Goal: Find contact information: Find contact information

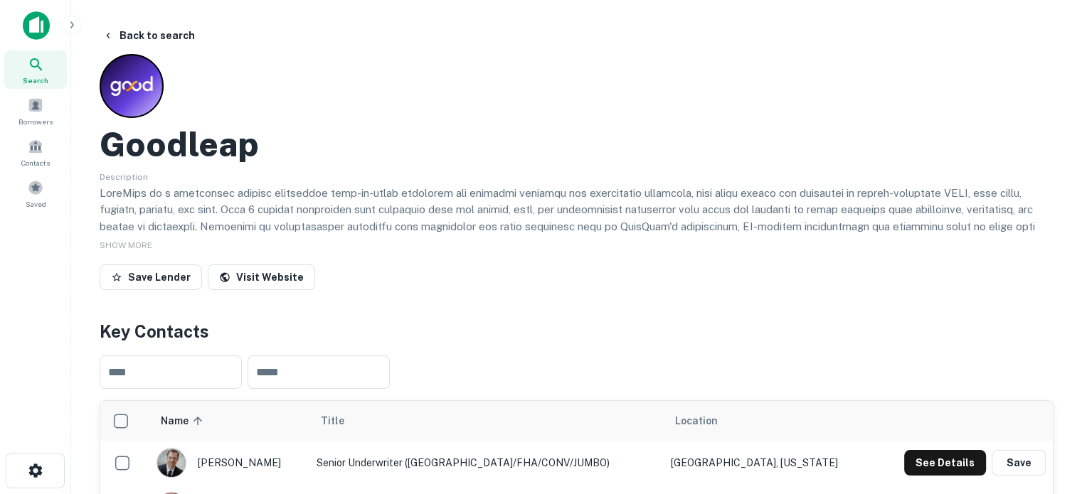
click at [55, 70] on div "Search" at bounding box center [35, 70] width 63 height 38
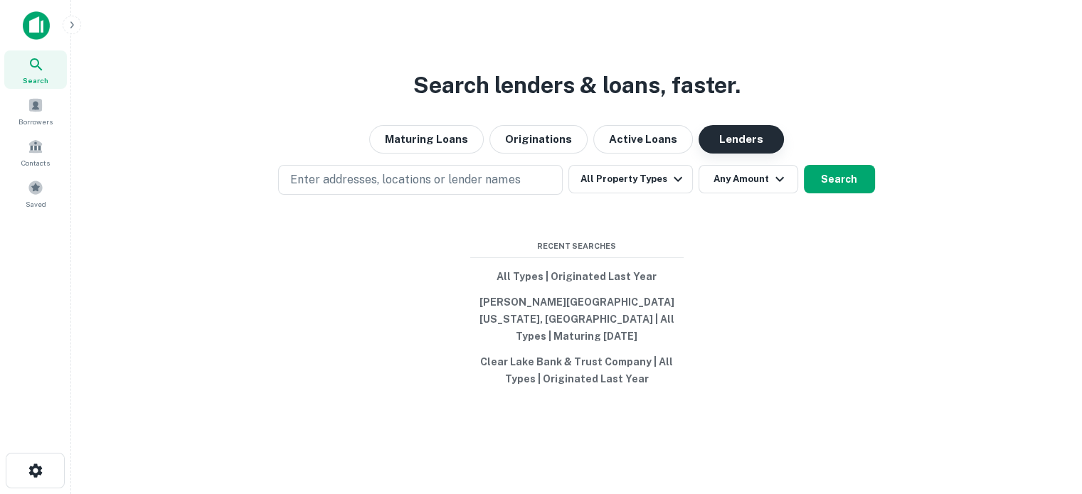
click at [723, 153] on button "Lenders" at bounding box center [741, 139] width 85 height 28
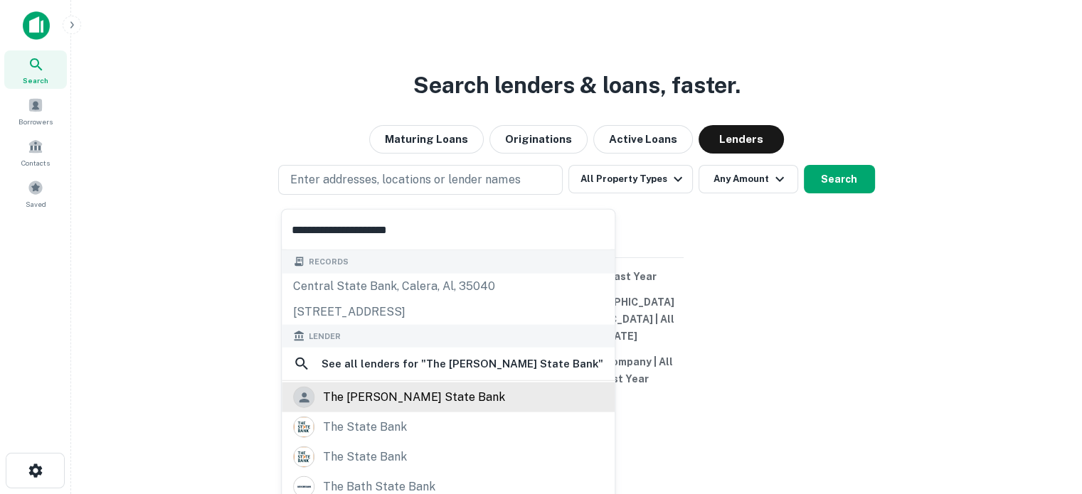
click at [407, 403] on div "the seiling state bank" at bounding box center [414, 397] width 182 height 21
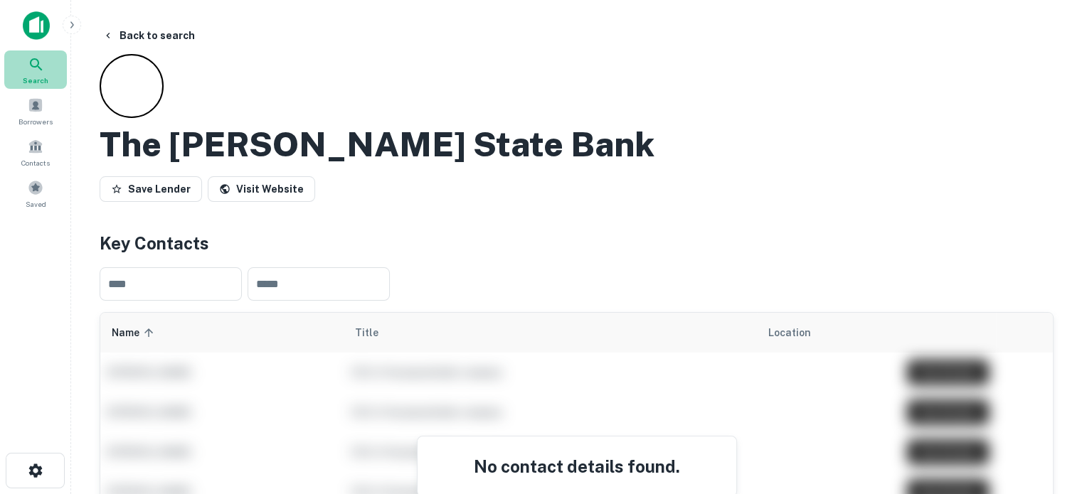
click at [57, 72] on div "Search" at bounding box center [35, 70] width 63 height 38
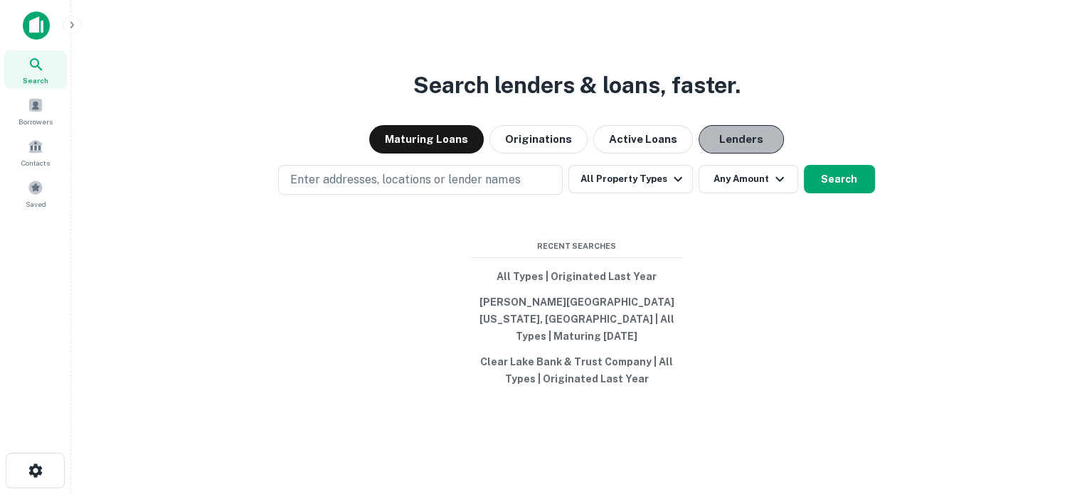
click at [723, 154] on button "Lenders" at bounding box center [741, 139] width 85 height 28
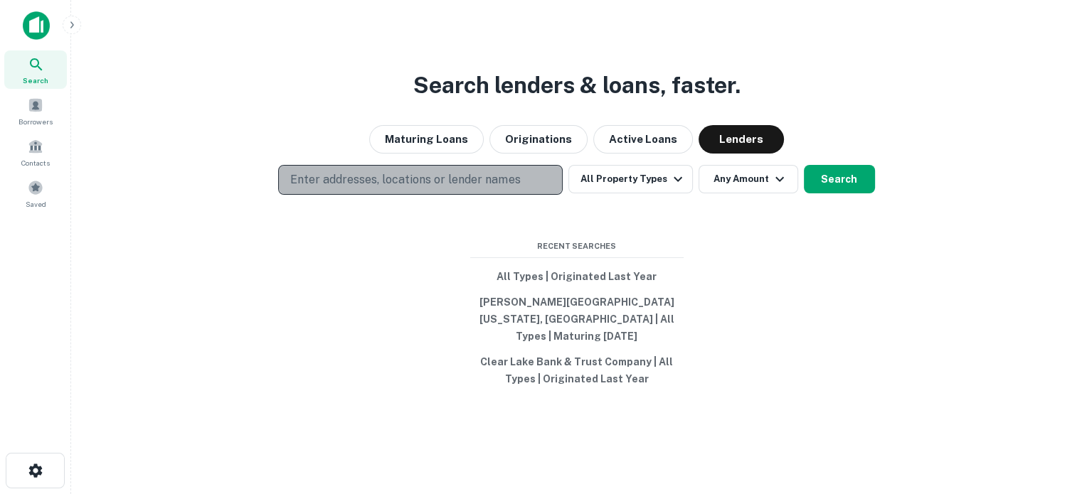
click at [412, 181] on p "Enter addresses, locations or lender names" at bounding box center [405, 179] width 230 height 17
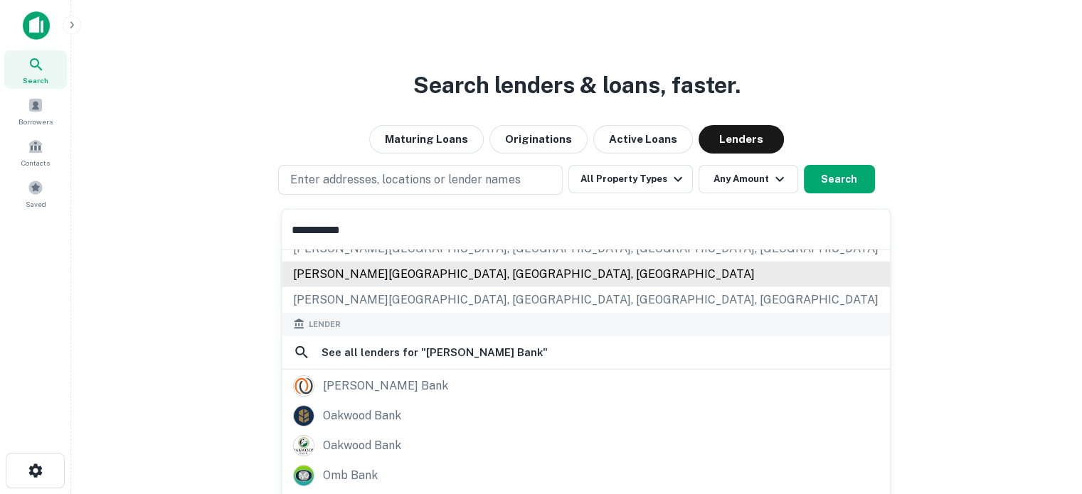
scroll to position [142, 0]
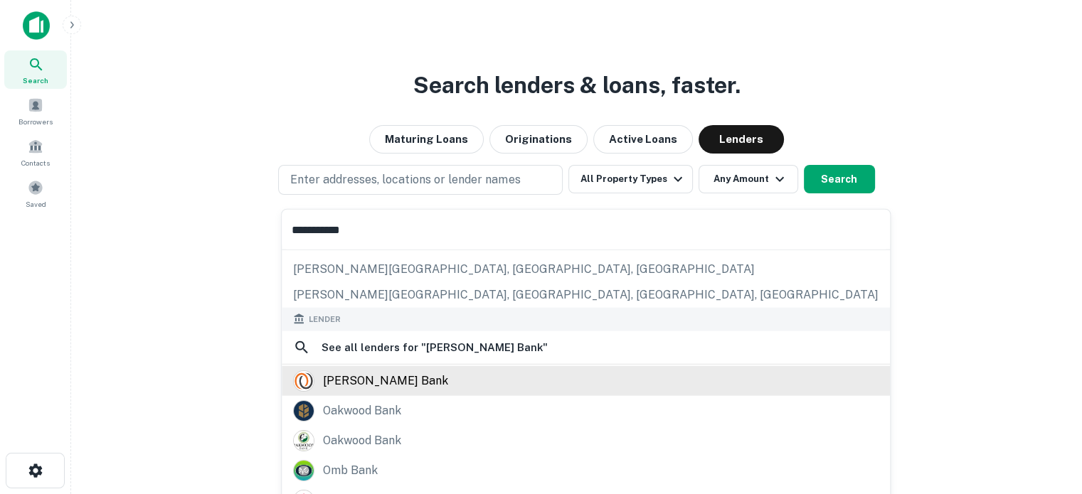
type input "**********"
click at [368, 384] on div "[PERSON_NAME] bank" at bounding box center [385, 380] width 125 height 21
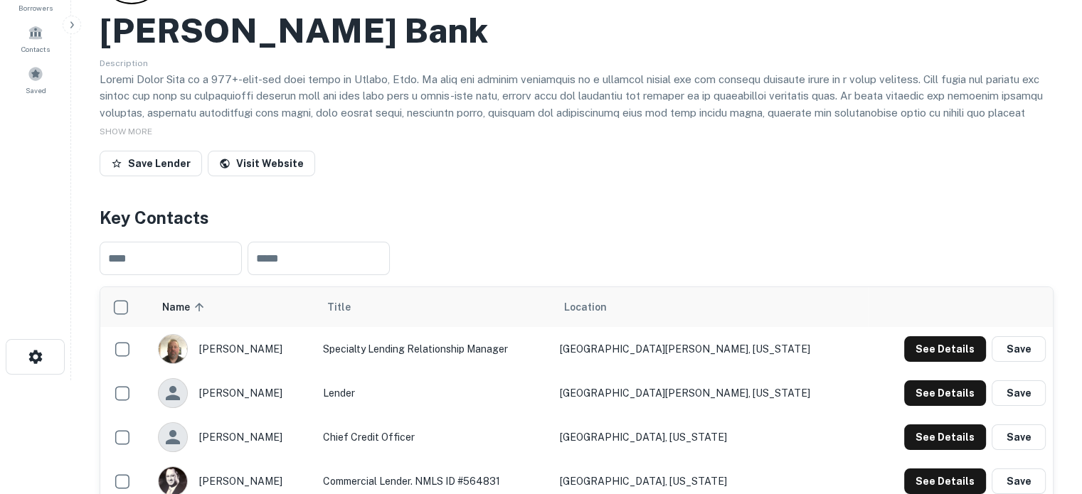
scroll to position [285, 0]
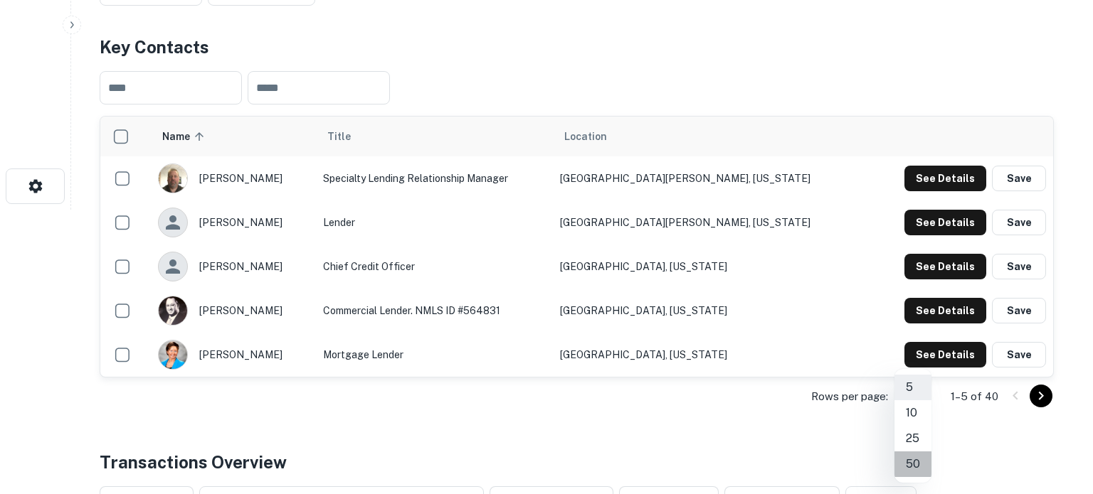
click at [910, 460] on li "50" at bounding box center [912, 465] width 37 height 26
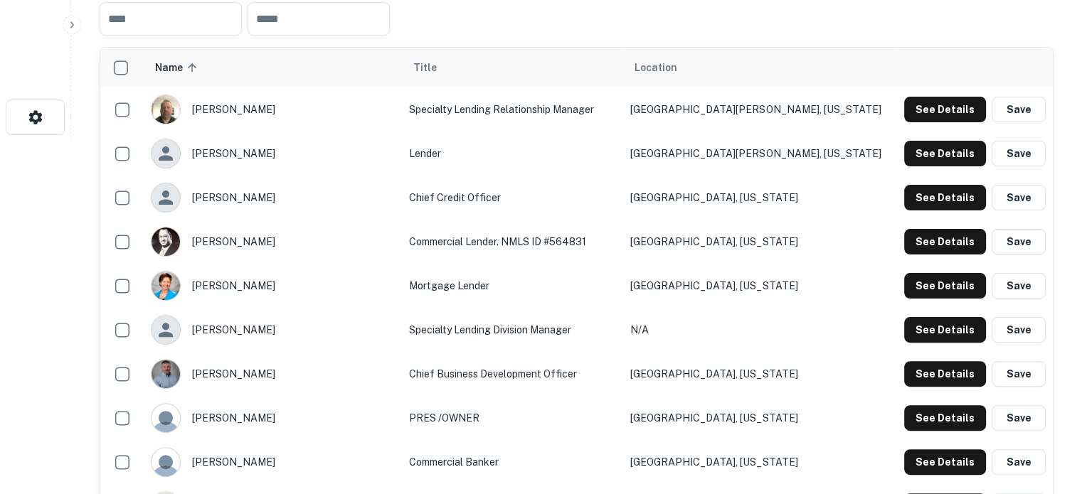
scroll to position [356, 0]
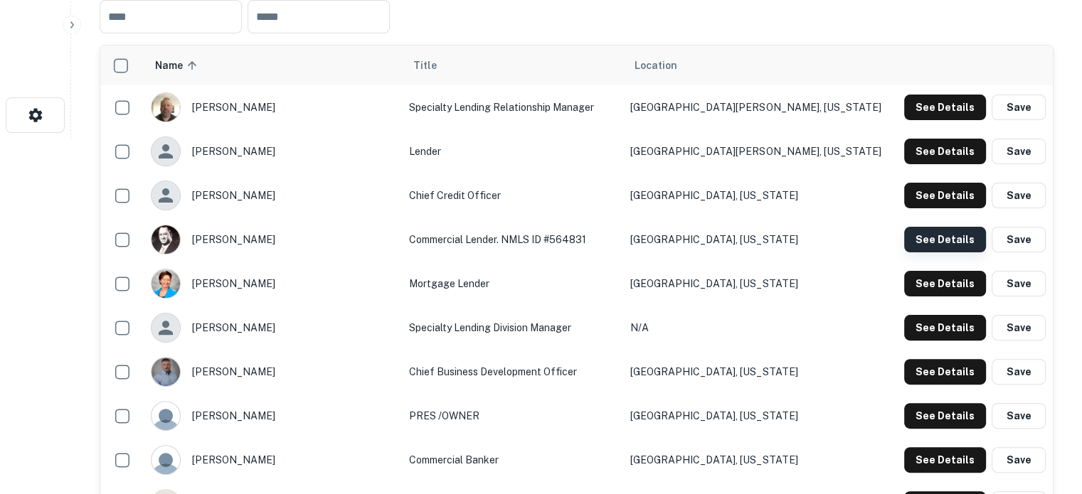
click at [935, 247] on button "See Details" at bounding box center [945, 240] width 82 height 26
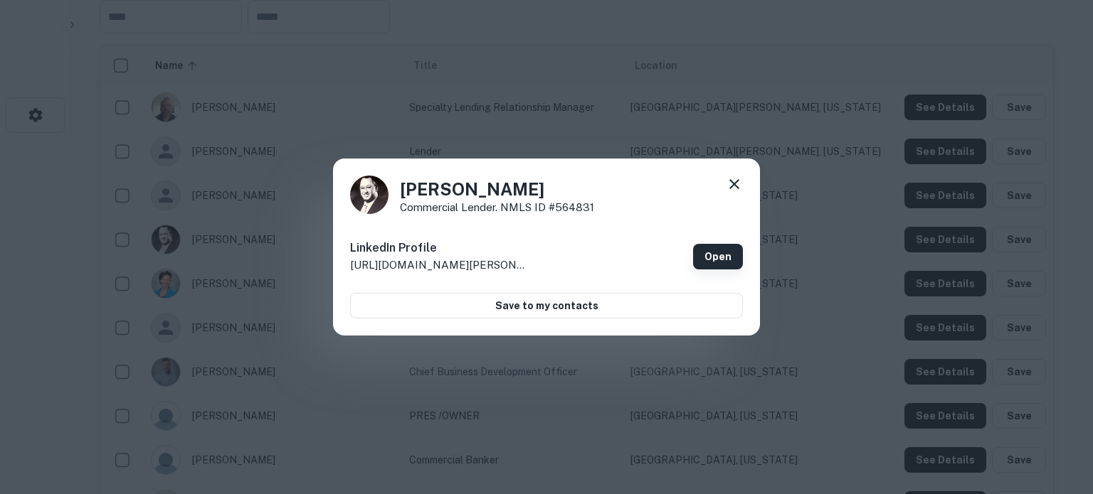
click at [729, 256] on link "Open" at bounding box center [718, 257] width 50 height 26
drag, startPoint x: 398, startPoint y: 181, endPoint x: 571, endPoint y: 181, distance: 172.8
click at [571, 181] on div "[PERSON_NAME] Commercial Lender. NMLS ID #564831" at bounding box center [546, 195] width 393 height 38
copy h4 "[PERSON_NAME]"
drag, startPoint x: 402, startPoint y: 213, endPoint x: 495, endPoint y: 211, distance: 93.2
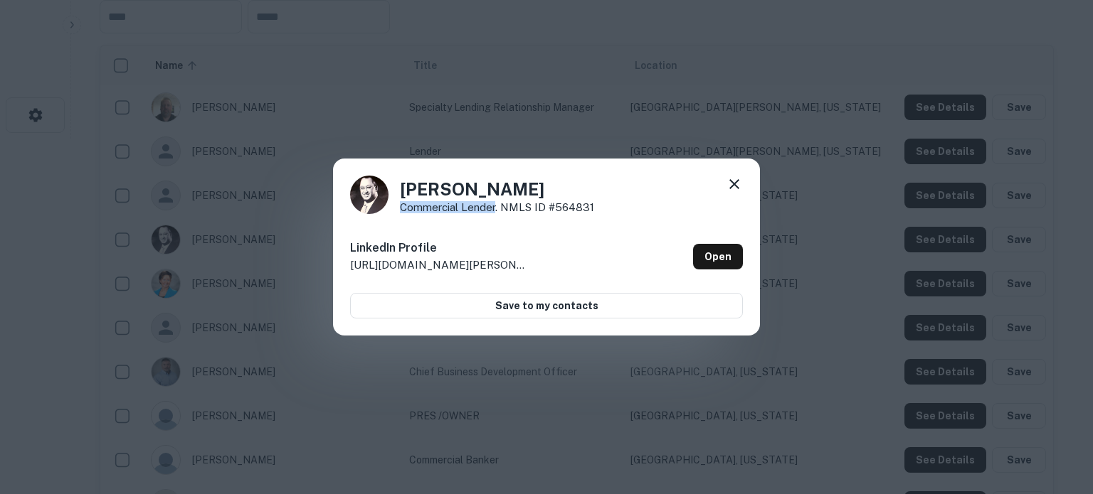
click at [495, 211] on p "Commercial Lender. NMLS ID #564831" at bounding box center [497, 207] width 194 height 11
copy p "Commercial Lender"
click at [735, 180] on icon at bounding box center [734, 184] width 17 height 17
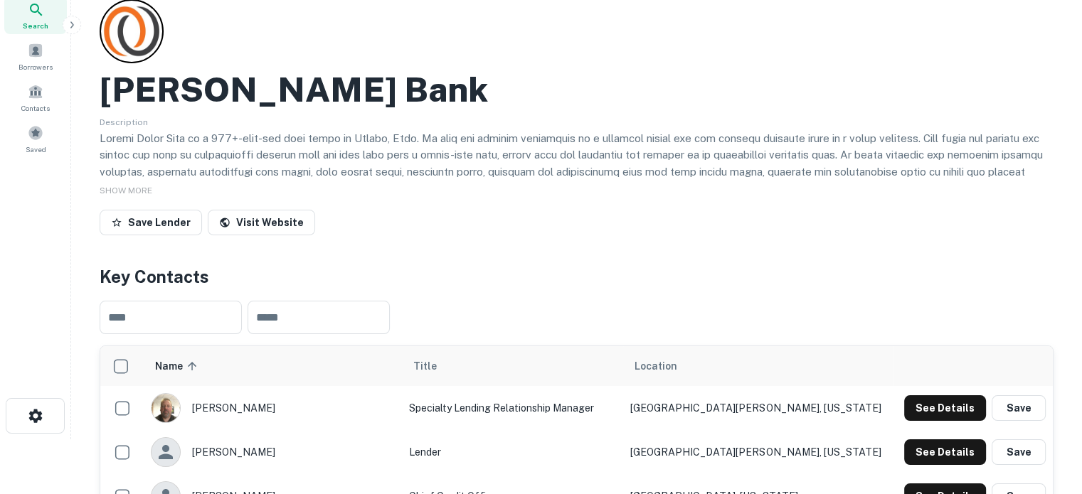
scroll to position [0, 0]
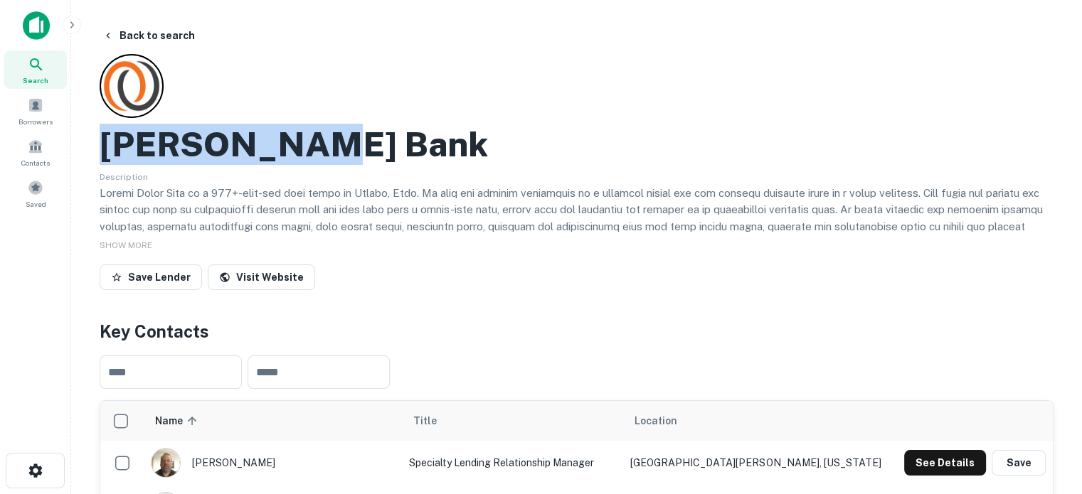
drag, startPoint x: 107, startPoint y: 142, endPoint x: 357, endPoint y: 134, distance: 249.8
click at [357, 134] on div "[PERSON_NAME] Bank" at bounding box center [577, 144] width 954 height 41
copy h2 "[PERSON_NAME] Bank"
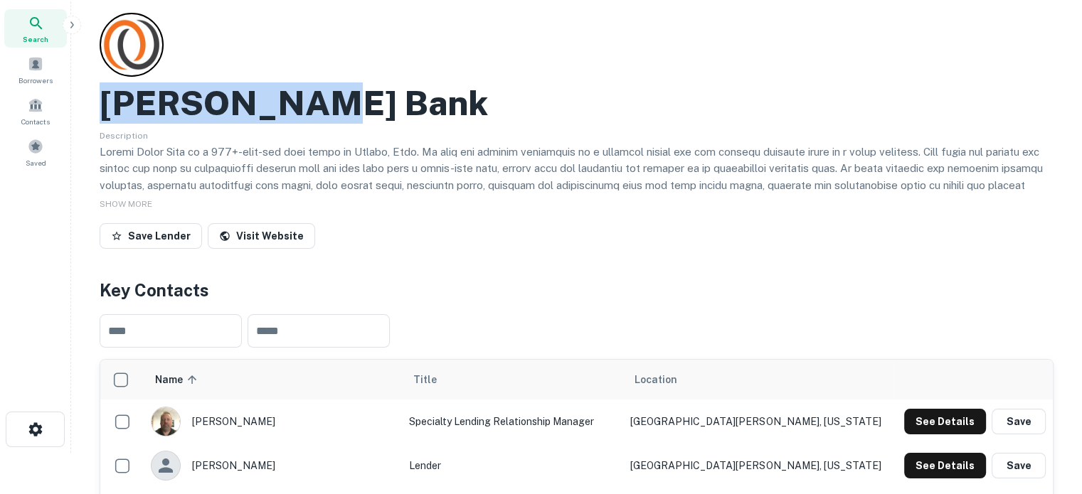
scroll to position [213, 0]
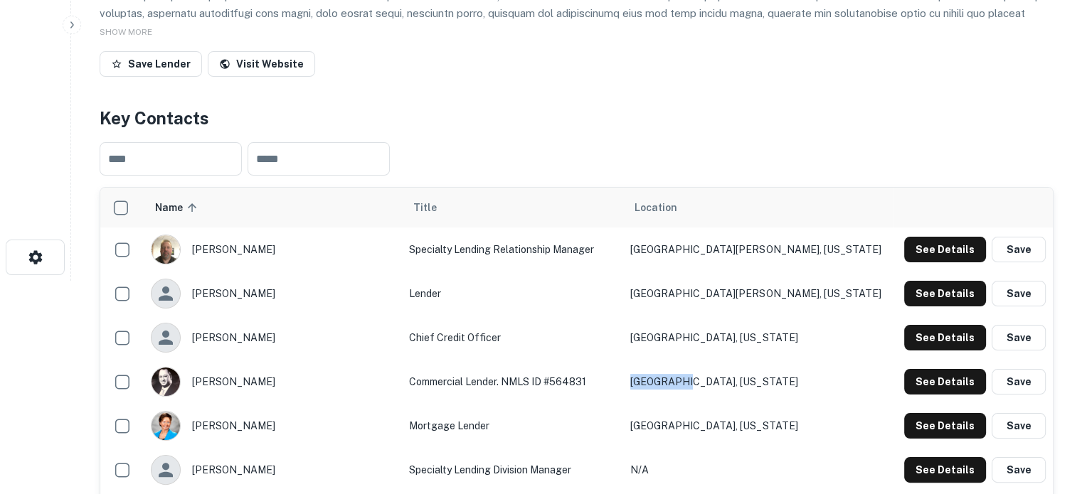
drag, startPoint x: 743, startPoint y: 374, endPoint x: 657, endPoint y: 381, distance: 86.3
click at [657, 381] on tr "[PERSON_NAME] Commercial Lender. NMLS ID #564831 [GEOGRAPHIC_DATA], [US_STATE] …" at bounding box center [576, 382] width 952 height 44
copy tr "[GEOGRAPHIC_DATA], [US_STATE]"
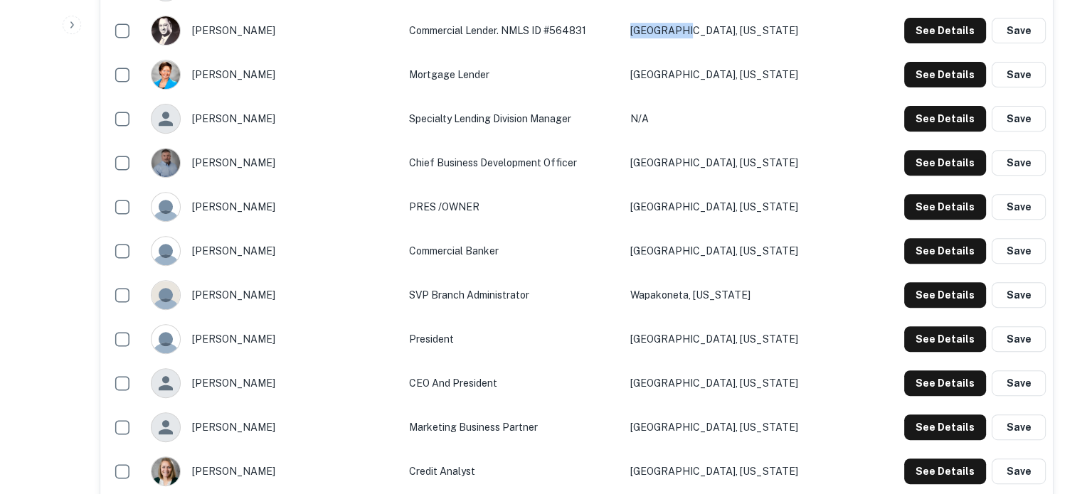
scroll to position [640, 0]
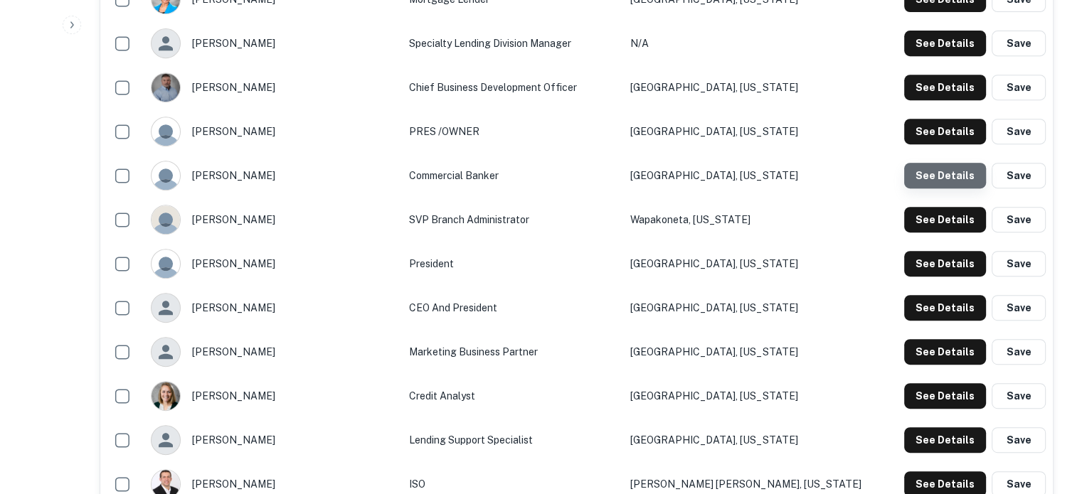
click at [954, 177] on button "See Details" at bounding box center [945, 176] width 82 height 26
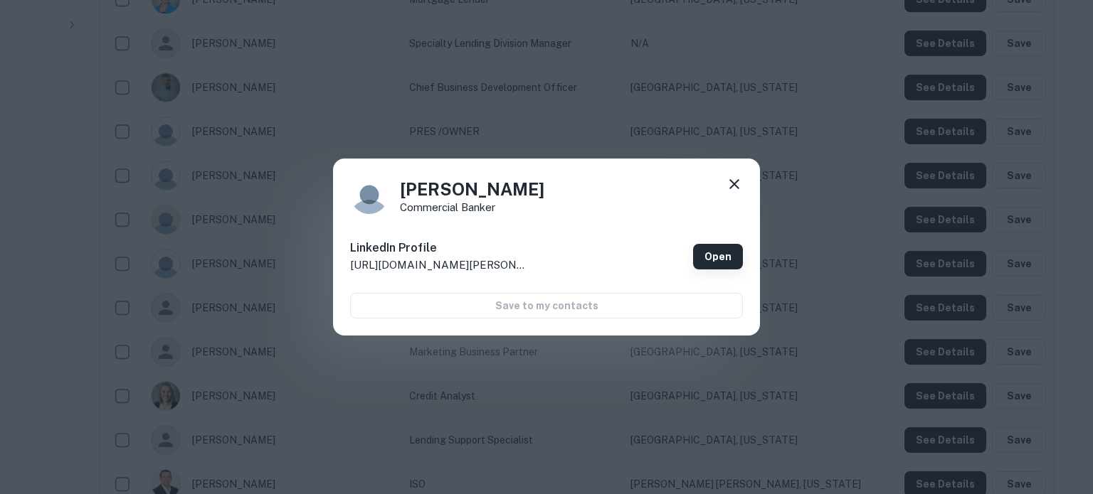
click at [717, 256] on link "Open" at bounding box center [718, 257] width 50 height 26
drag, startPoint x: 538, startPoint y: 190, endPoint x: 393, endPoint y: 187, distance: 145.8
click at [393, 187] on div "[PERSON_NAME] Commercial Banker" at bounding box center [546, 195] width 393 height 38
copy h4 "[PERSON_NAME]"
drag, startPoint x: 400, startPoint y: 210, endPoint x: 553, endPoint y: 208, distance: 152.9
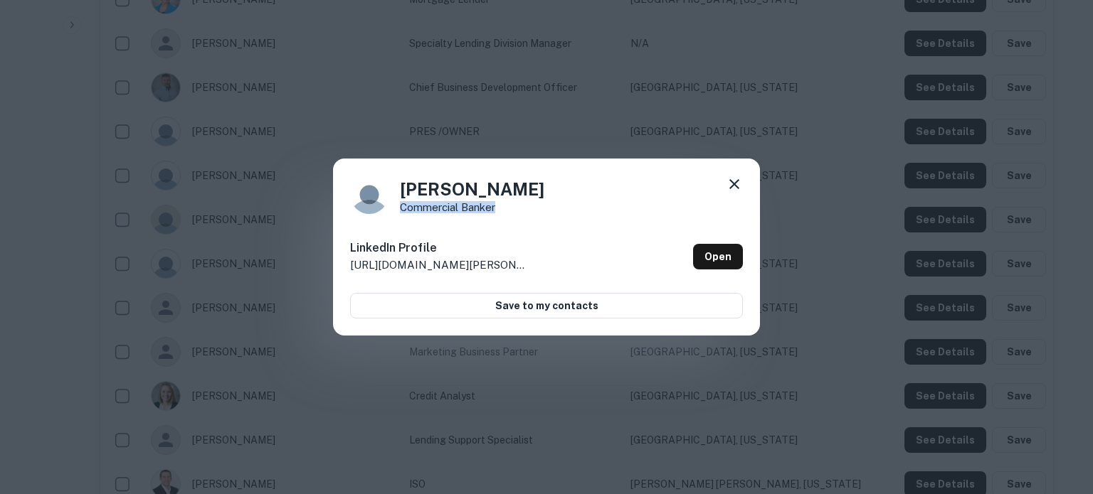
click at [553, 208] on div "[PERSON_NAME] Commercial Banker" at bounding box center [546, 195] width 393 height 38
copy p "Commercial Banker"
click at [735, 184] on icon at bounding box center [734, 184] width 10 height 10
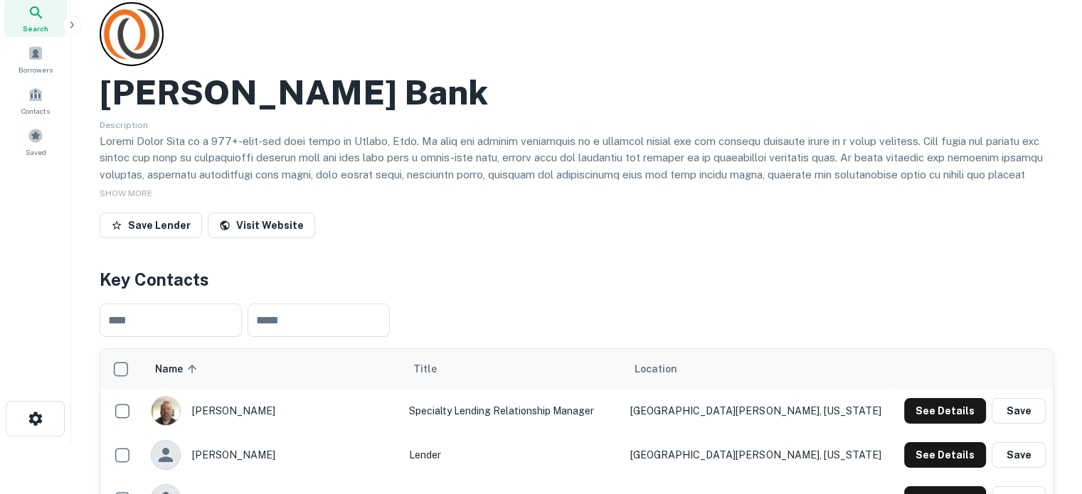
scroll to position [0, 0]
